Goal: Find contact information: Find contact information

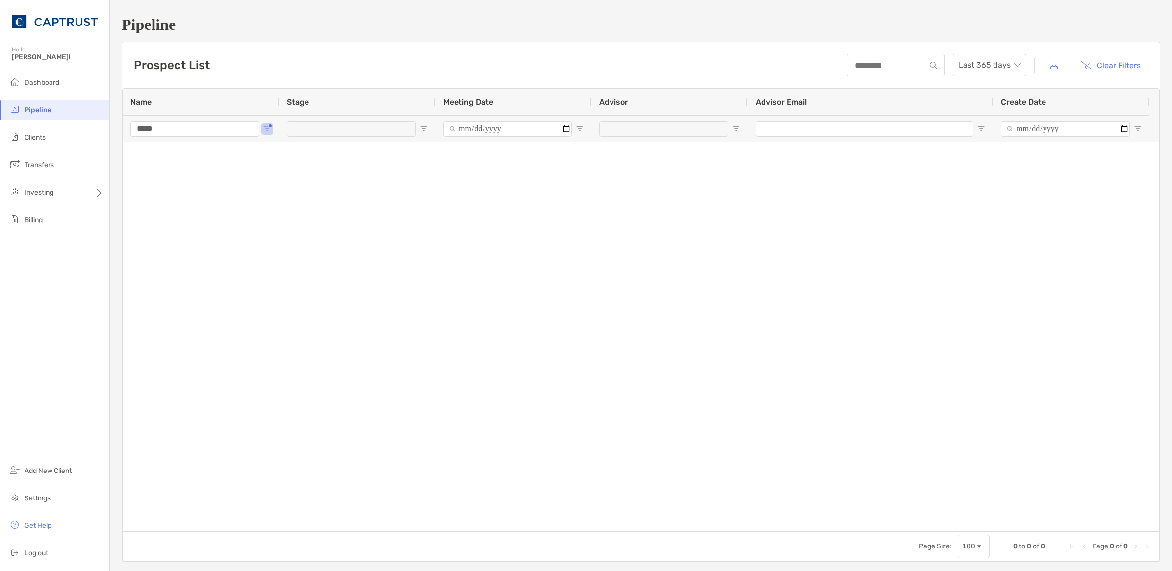
click at [57, 111] on li "Pipeline" at bounding box center [54, 111] width 109 height 20
click at [50, 84] on span "Dashboard" at bounding box center [42, 82] width 35 height 8
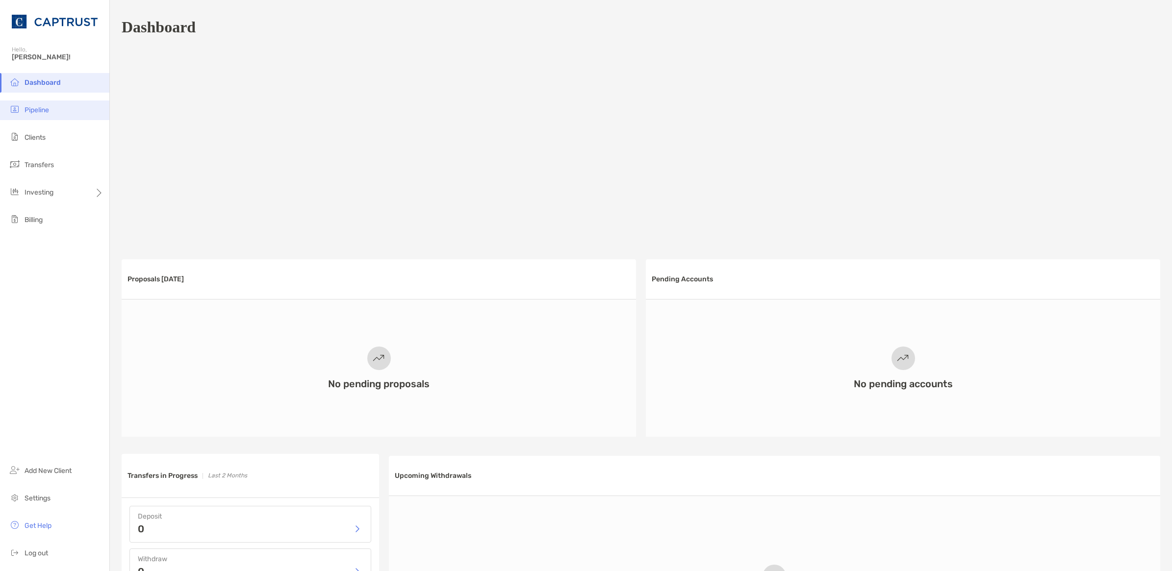
click at [42, 111] on span "Pipeline" at bounding box center [37, 110] width 25 height 8
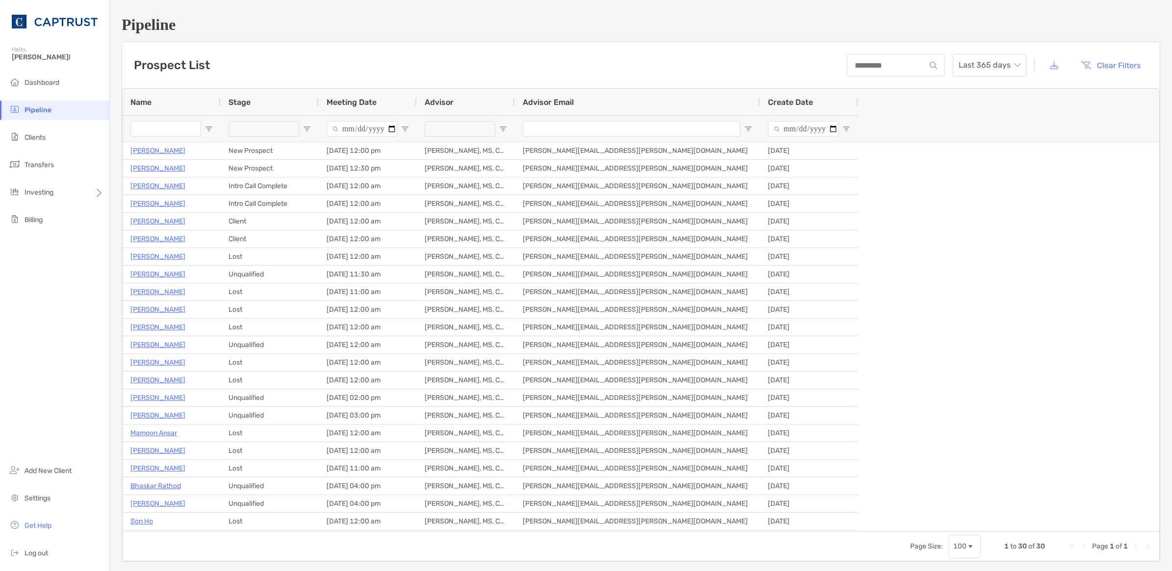
type input "*****"
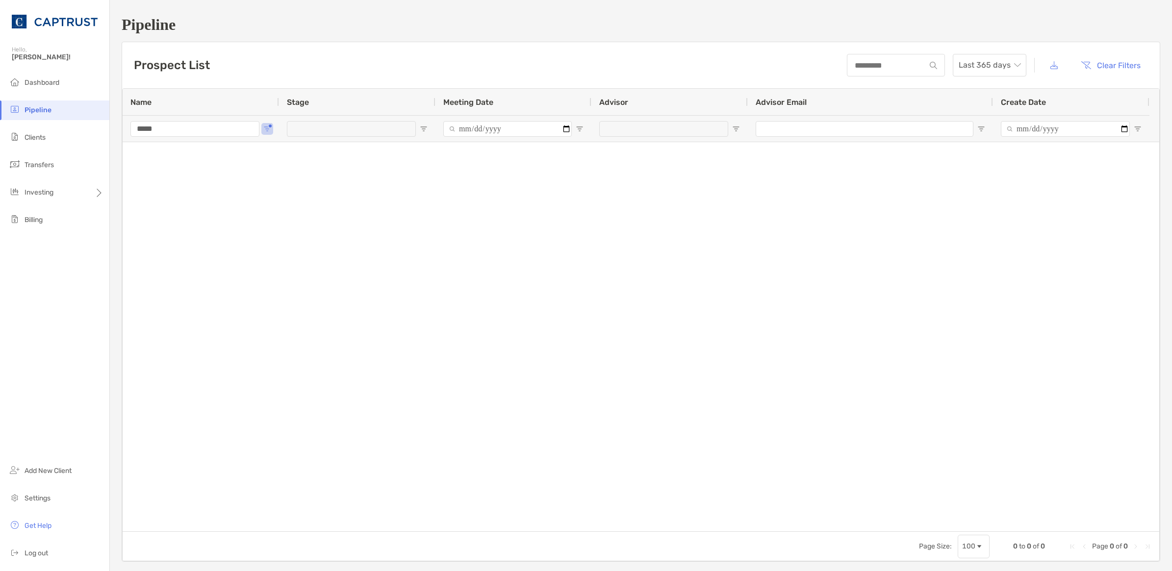
drag, startPoint x: 214, startPoint y: 130, endPoint x: 67, endPoint y: 116, distance: 147.8
click at [71, 124] on div "Pipeline Hello, [PERSON_NAME]! Dashboard Pipeline Clients Transfers Investing B…" at bounding box center [586, 285] width 1172 height 571
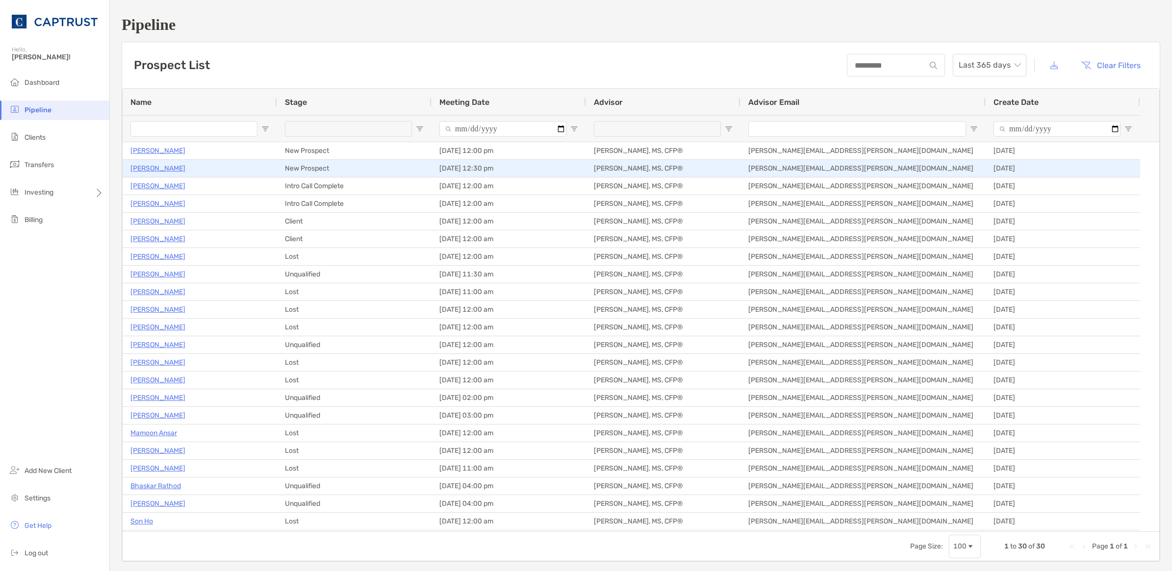
click at [158, 167] on p "[PERSON_NAME]" at bounding box center [157, 168] width 55 height 12
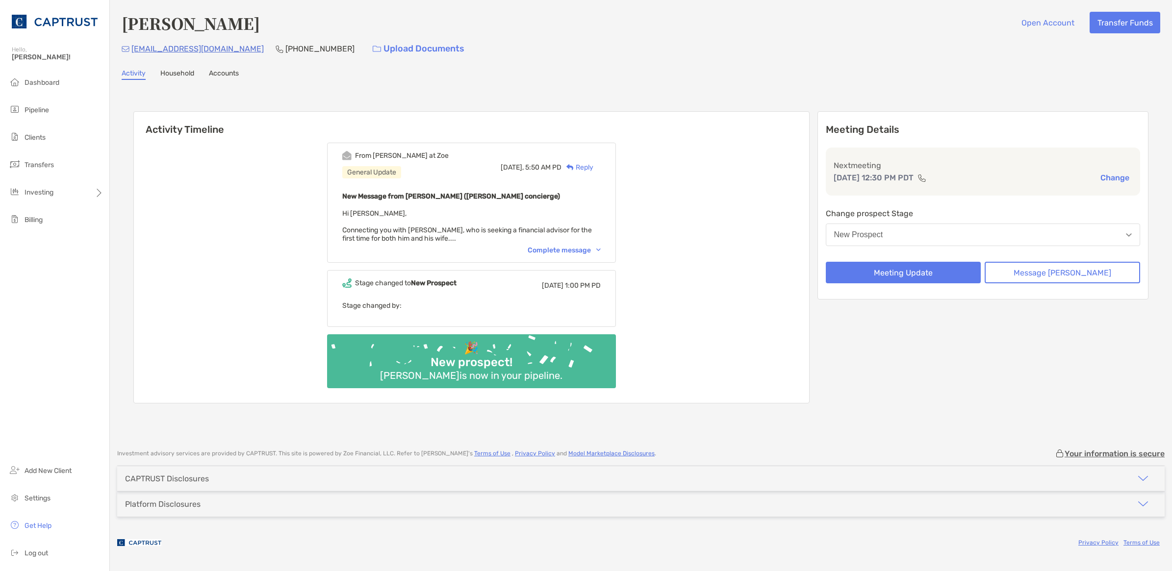
click at [173, 71] on link "Household" at bounding box center [177, 74] width 34 height 11
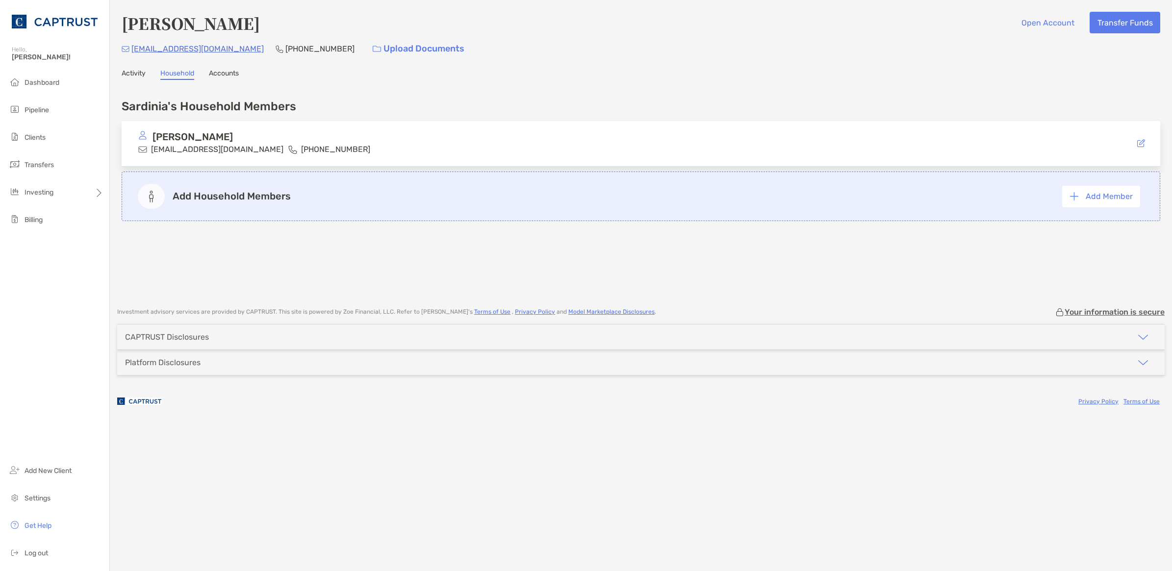
click at [140, 70] on link "Activity" at bounding box center [134, 74] width 24 height 11
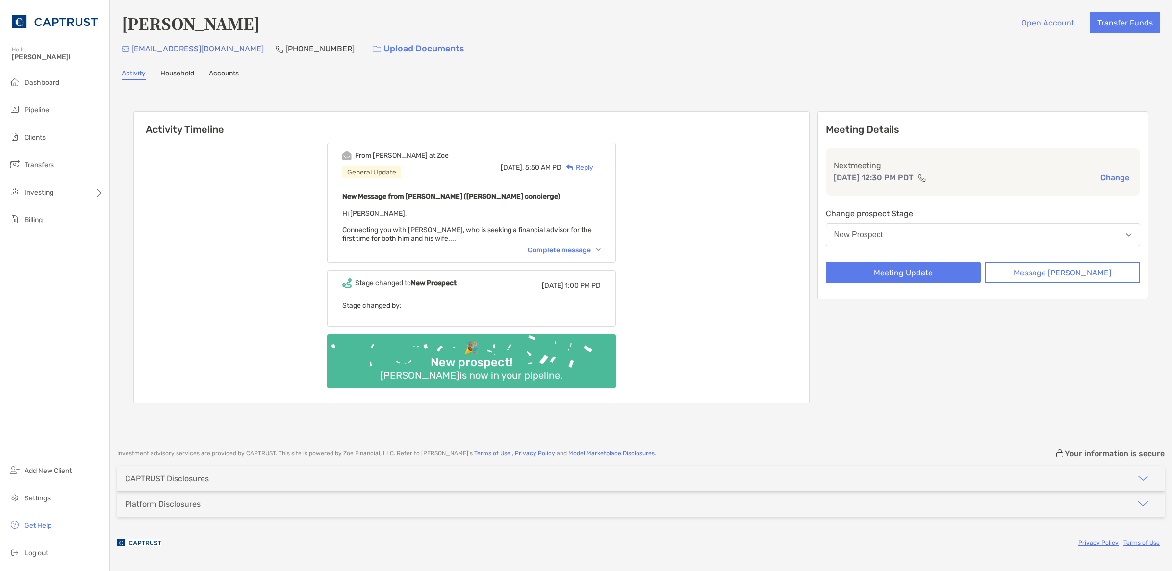
click at [601, 246] on div "Complete message" at bounding box center [564, 250] width 73 height 8
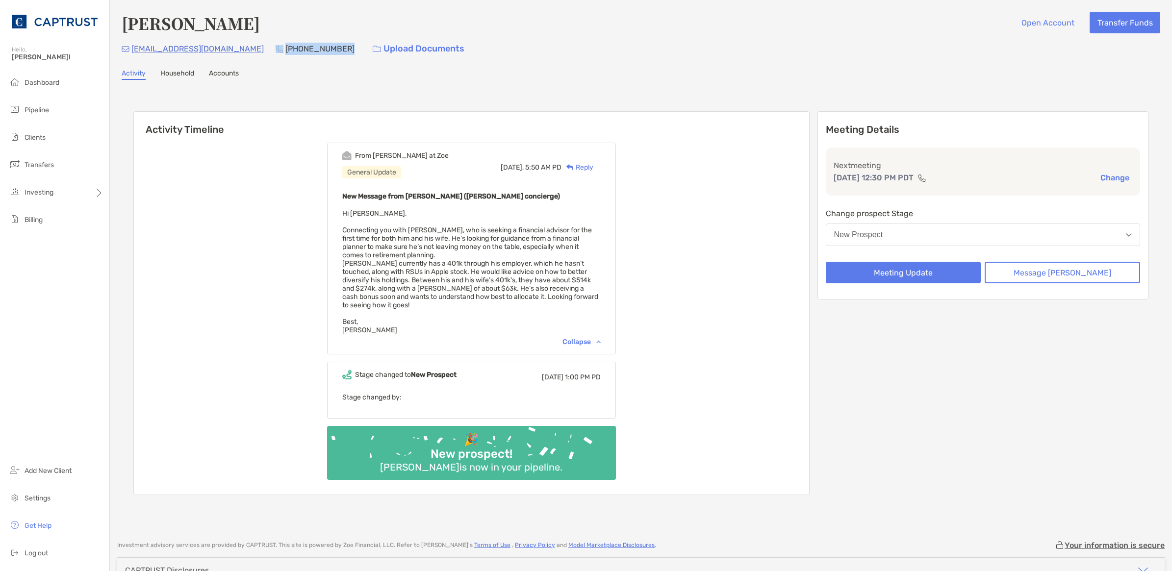
drag, startPoint x: 283, startPoint y: 43, endPoint x: 225, endPoint y: 51, distance: 58.9
click at [225, 51] on div "rsardinia@gmail.com (510) 755-0961 Upload Documents" at bounding box center [641, 48] width 1039 height 21
copy div "(510) 755-0961"
click at [183, 71] on link "Household" at bounding box center [177, 74] width 34 height 11
